Goal: Task Accomplishment & Management: Use online tool/utility

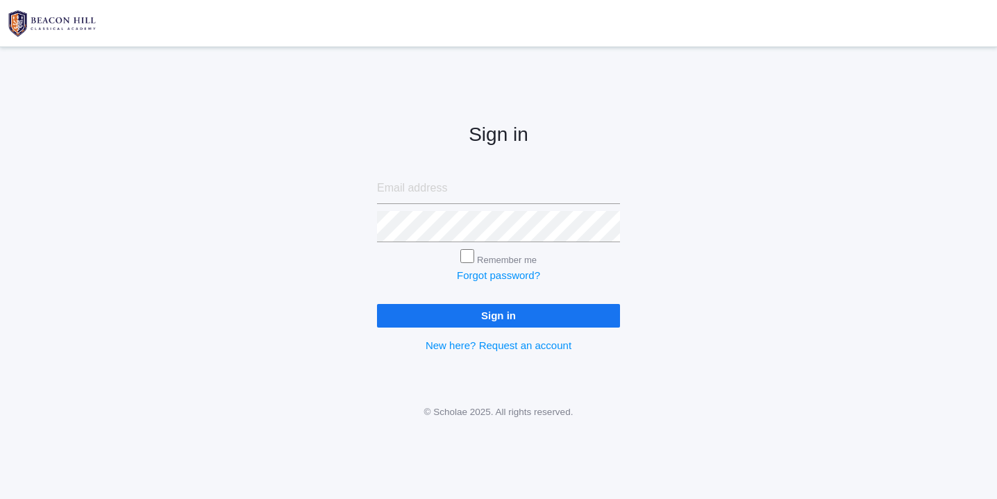
click at [404, 190] on input "email" at bounding box center [498, 188] width 243 height 31
type input "websterjl03@aol.com"
click at [497, 314] on input "Sign in" at bounding box center [498, 315] width 243 height 23
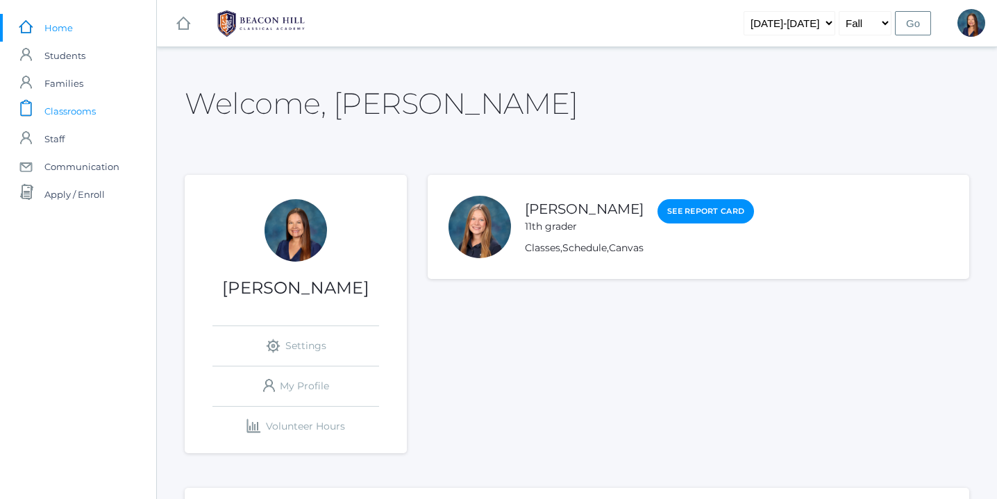
click at [86, 110] on span "Classrooms" at bounding box center [69, 111] width 51 height 28
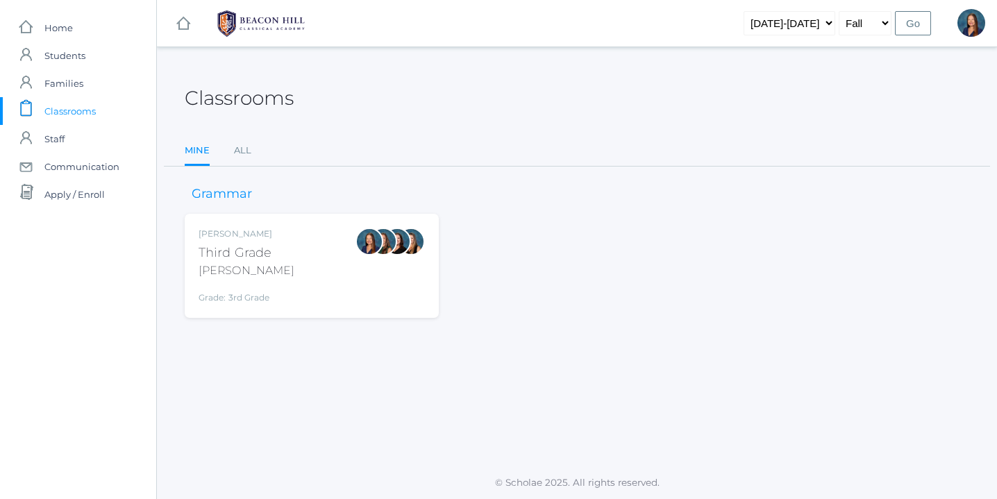
click at [301, 276] on div "Lori Webster Third Grade Webster Grade: 3rd Grade 03LA" at bounding box center [312, 266] width 226 height 76
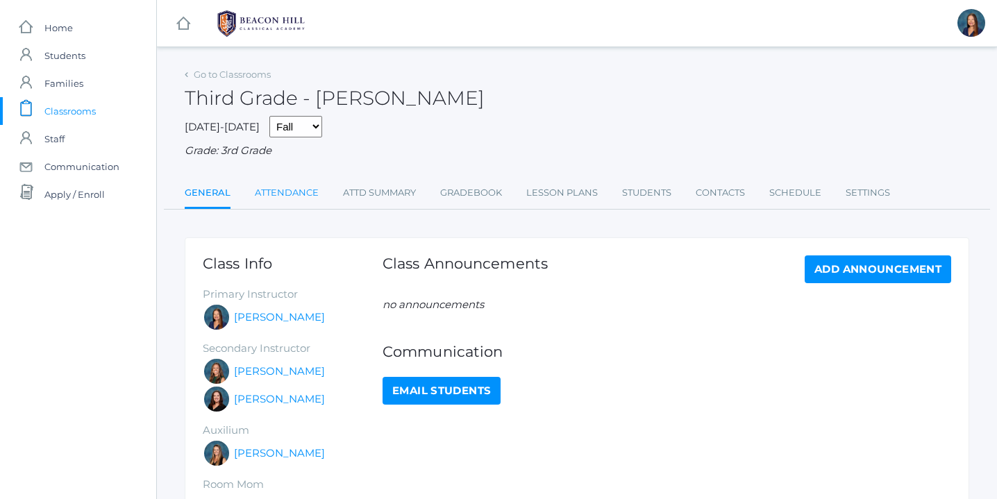
click at [300, 191] on link "Attendance" at bounding box center [287, 193] width 64 height 28
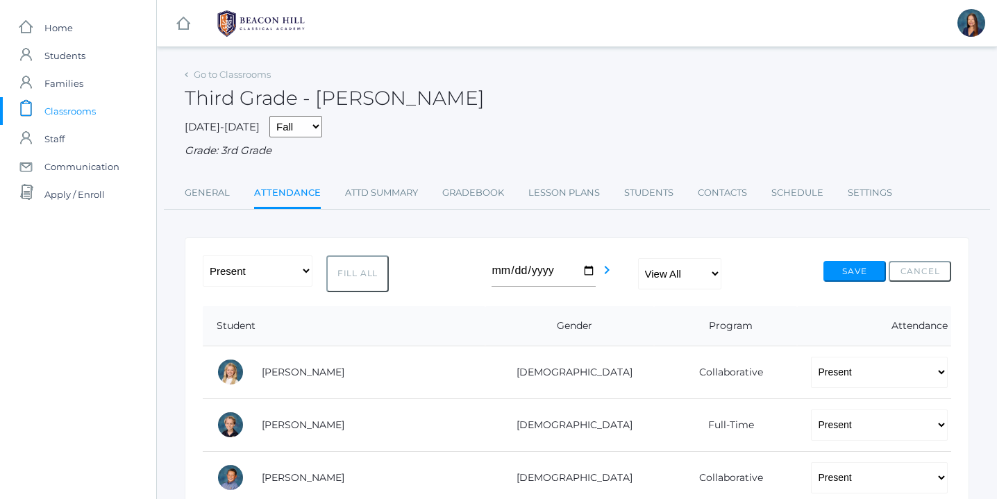
click at [367, 273] on button "Fill All" at bounding box center [357, 274] width 63 height 37
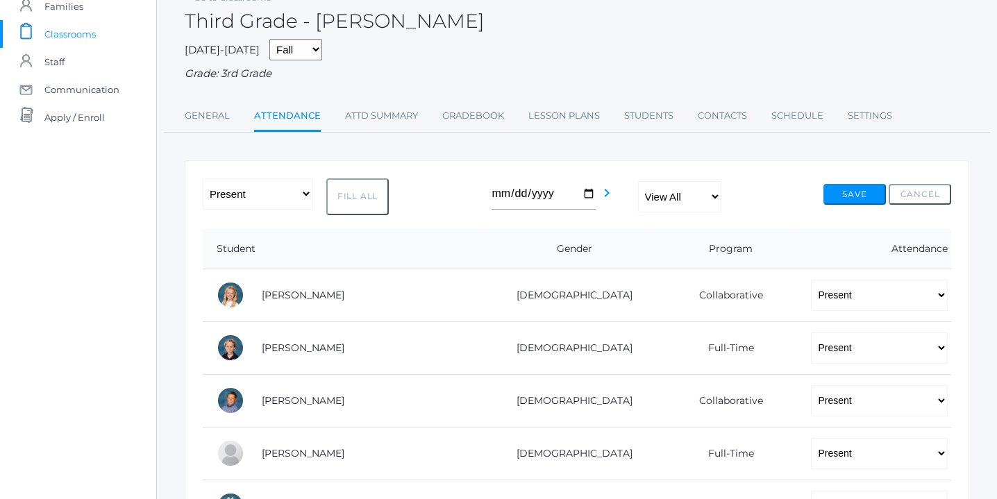
scroll to position [76, 0]
click at [857, 194] on button "Save" at bounding box center [855, 195] width 63 height 21
